Goal: Information Seeking & Learning: Learn about a topic

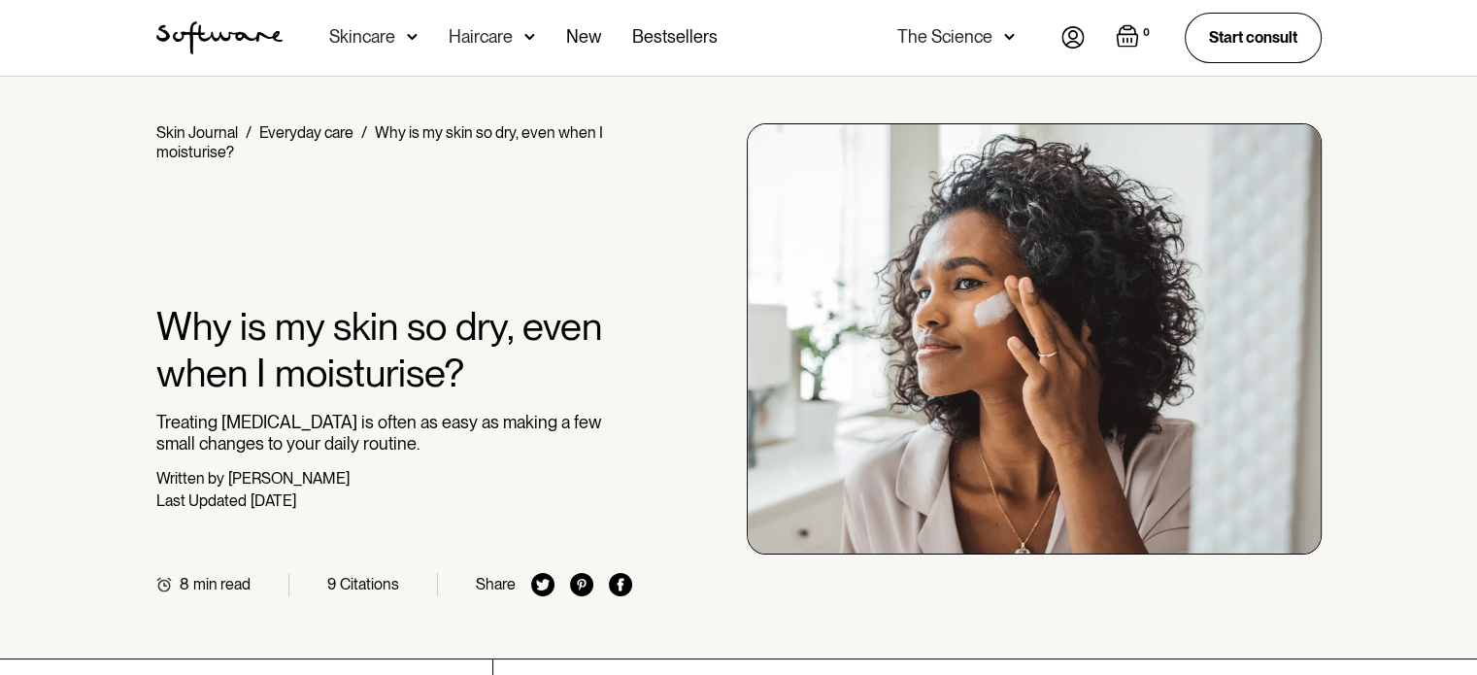
click at [210, 133] on link "Skin Journal" at bounding box center [197, 132] width 82 height 18
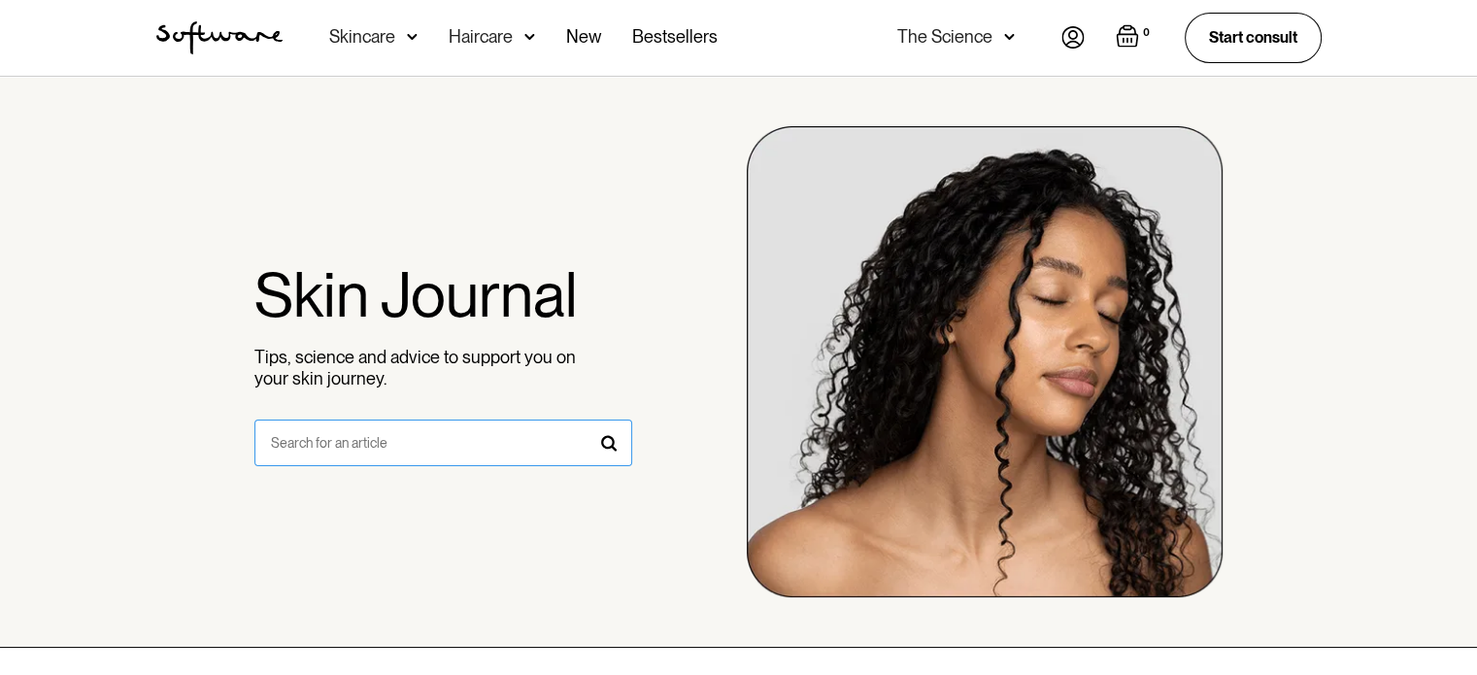
click at [382, 443] on input "search form" at bounding box center [443, 442] width 378 height 47
click at [514, 452] on input "search form" at bounding box center [443, 442] width 378 height 47
type input "skin barrier"
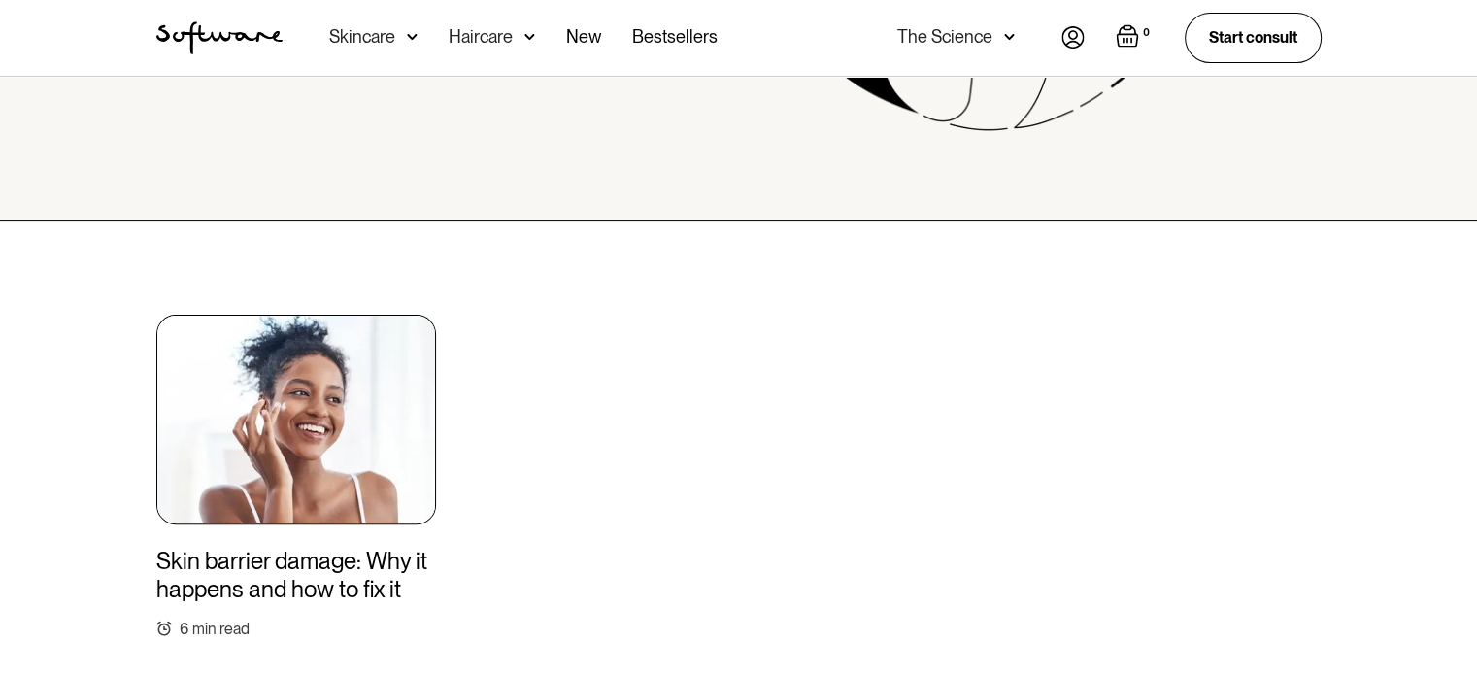
scroll to position [583, 0]
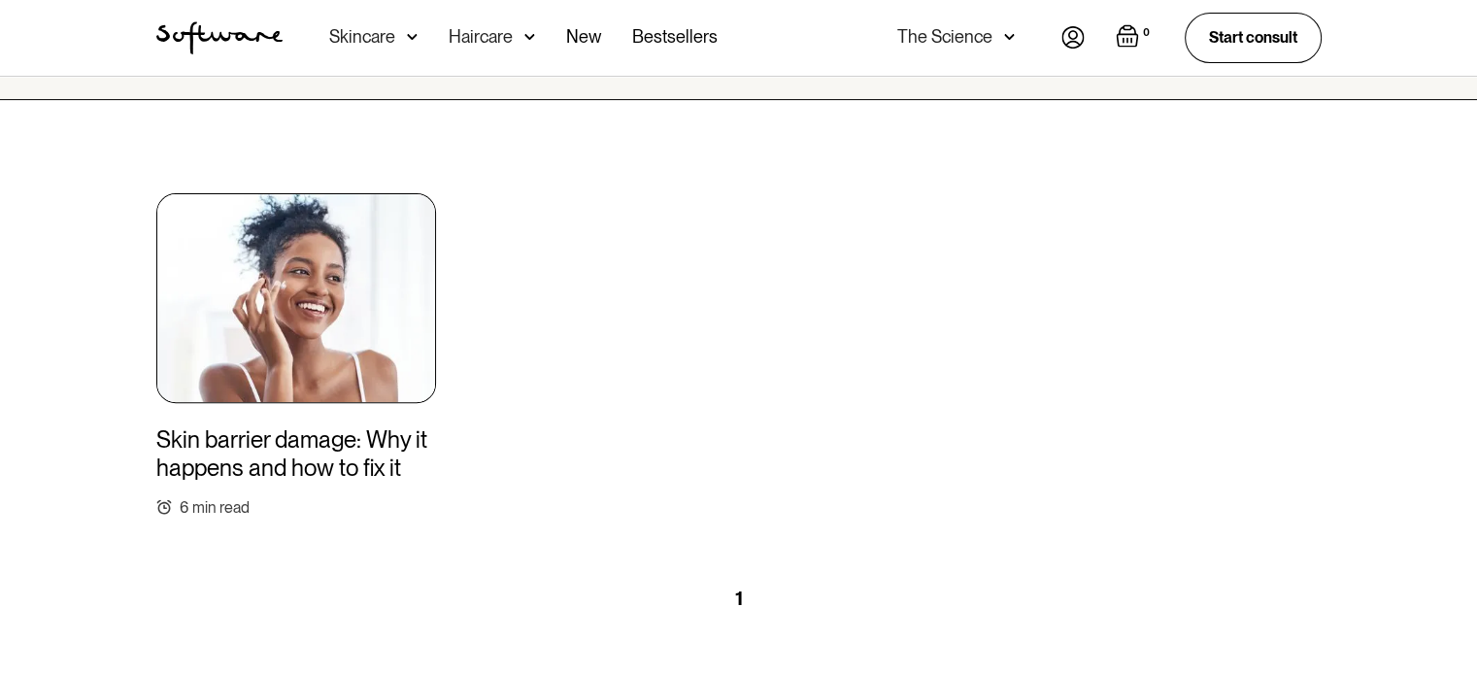
click at [303, 451] on h3 "Skin barrier damage: Why it happens and how to fix it" at bounding box center [296, 454] width 280 height 56
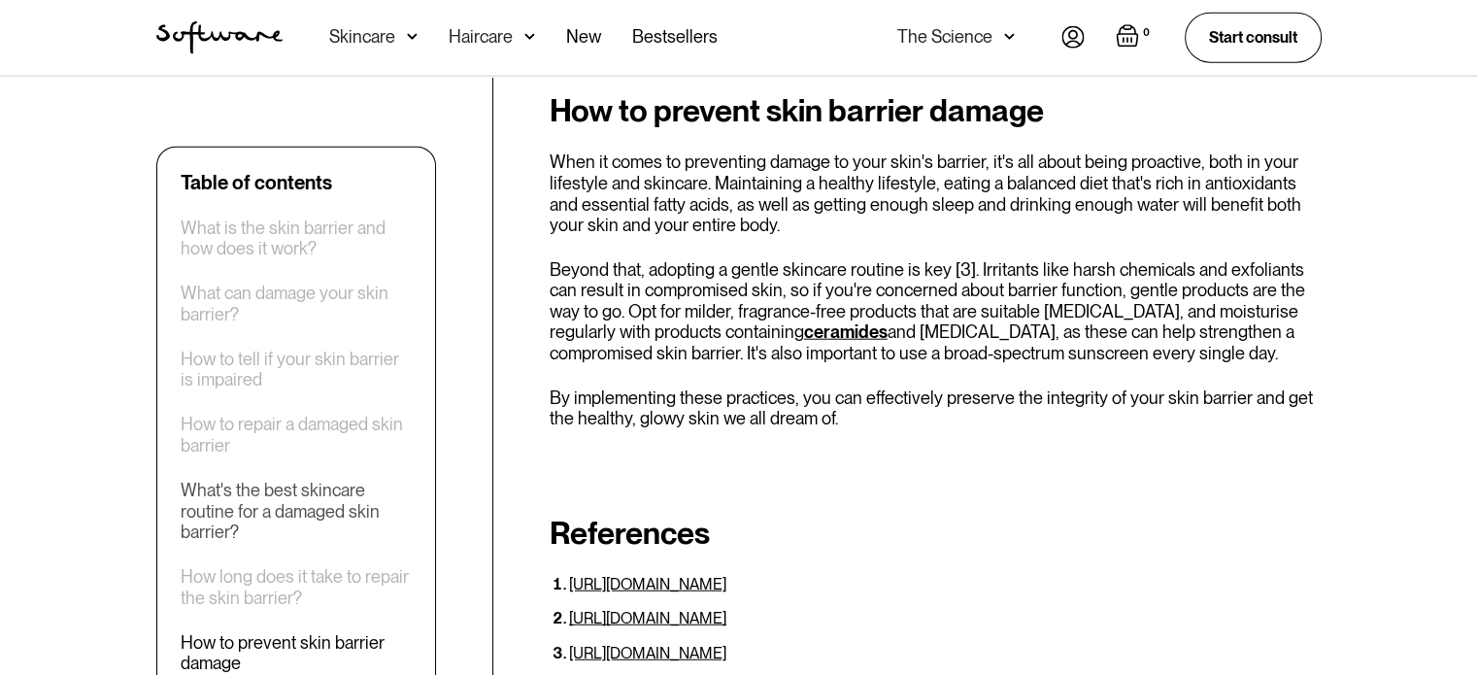
scroll to position [4855, 0]
